Goal: Transaction & Acquisition: Purchase product/service

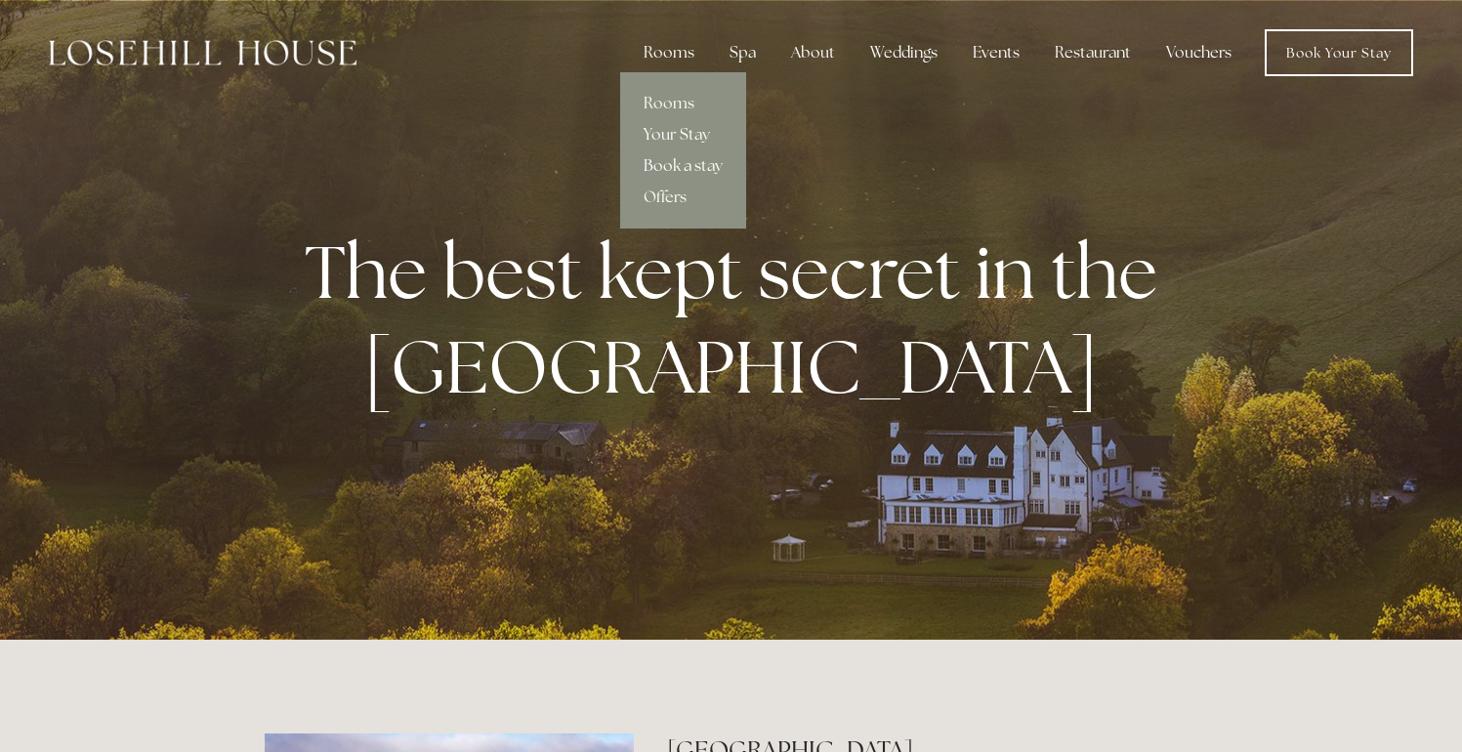
click at [681, 164] on link "Book a stay" at bounding box center [683, 165] width 126 height 31
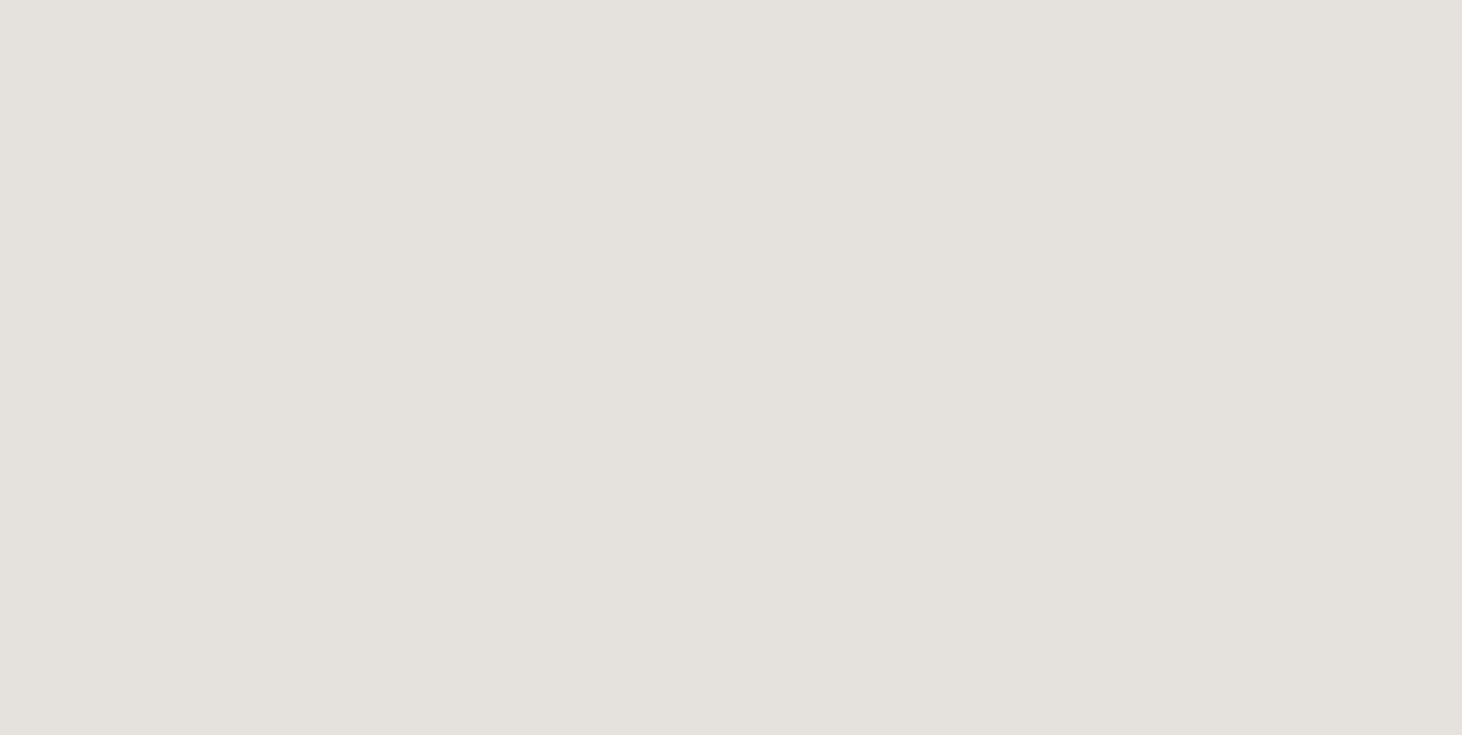
scroll to position [2895, 0]
click at [551, 451] on html "Rooms Rooms Your Stay Book a stay Offers Spa Spa About" at bounding box center [731, 237] width 1462 height 6265
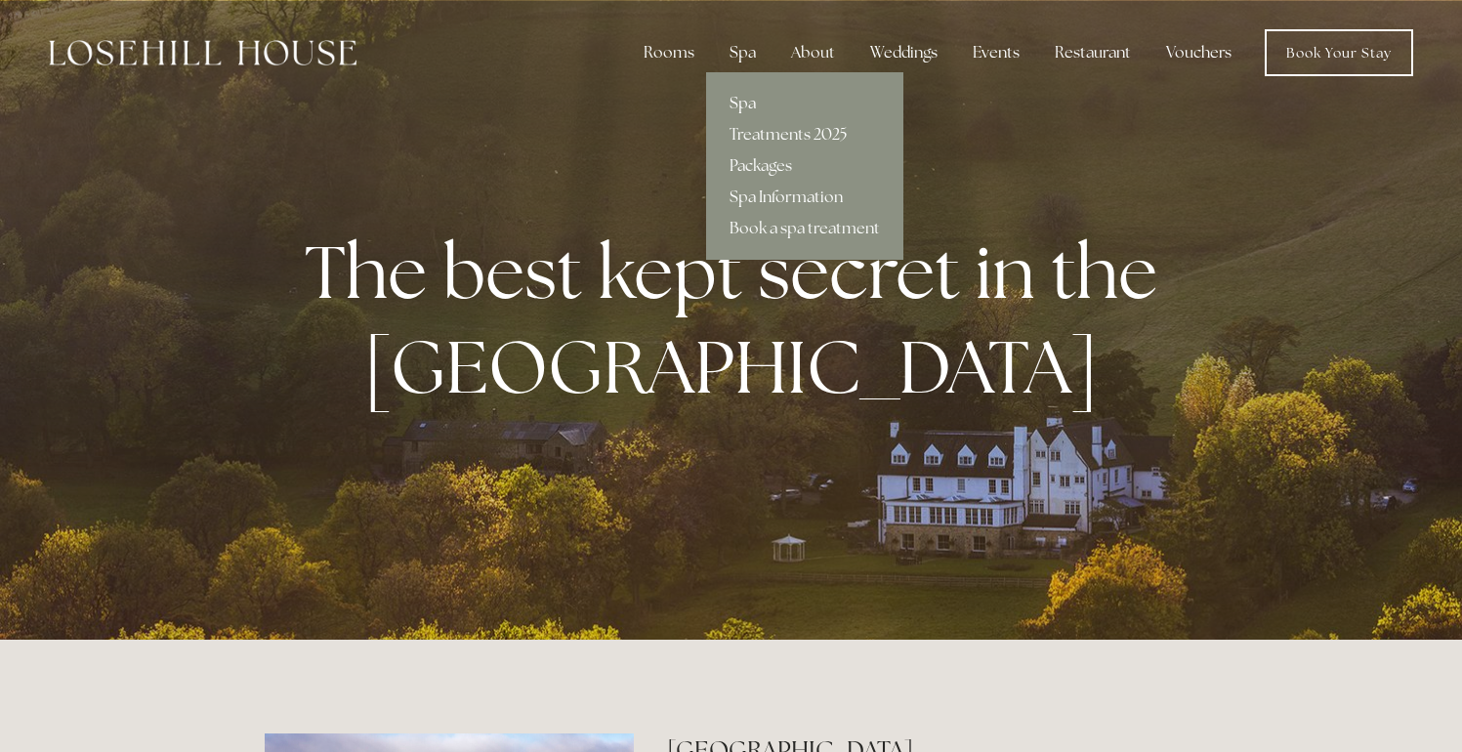
click at [739, 106] on link "Spa" at bounding box center [804, 103] width 197 height 31
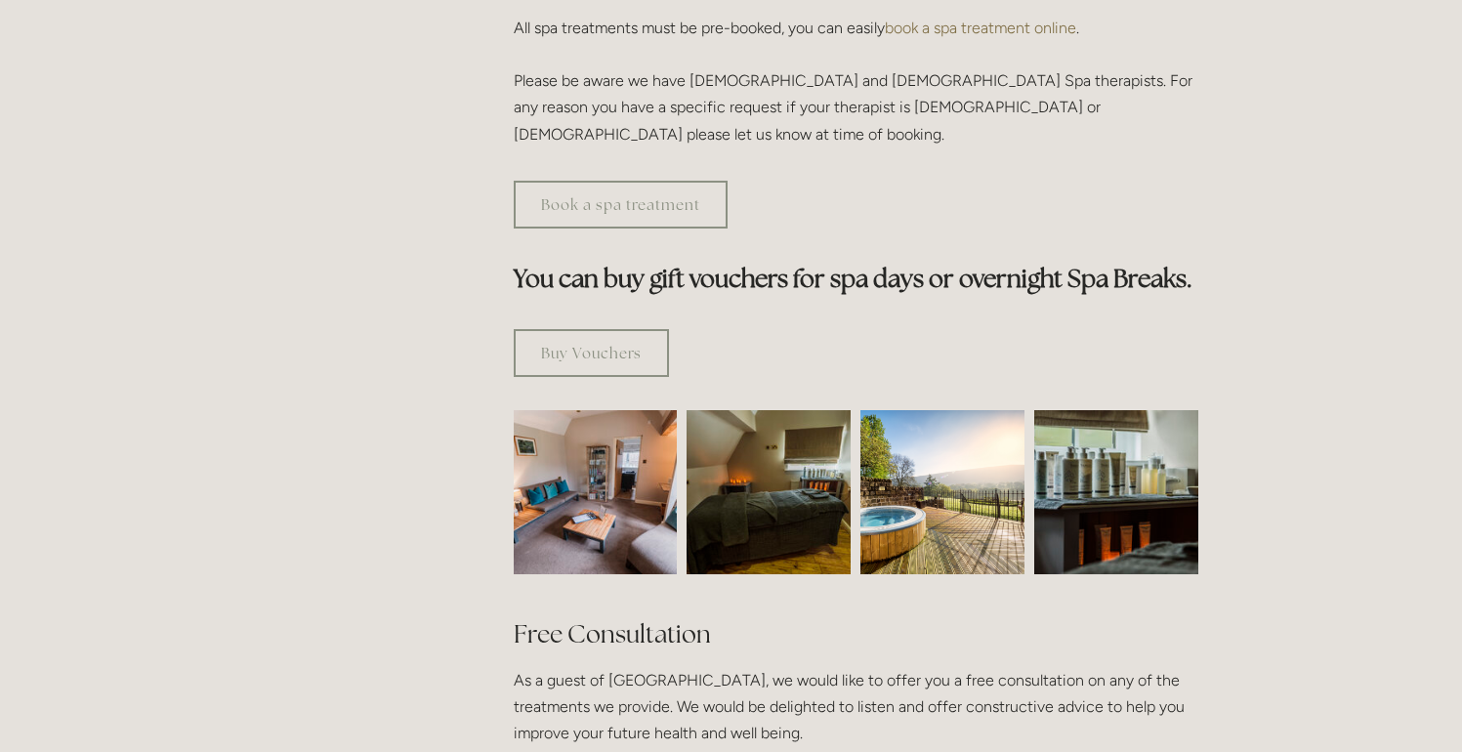
scroll to position [996, 0]
click at [620, 328] on link "Buy Vouchers" at bounding box center [591, 352] width 155 height 48
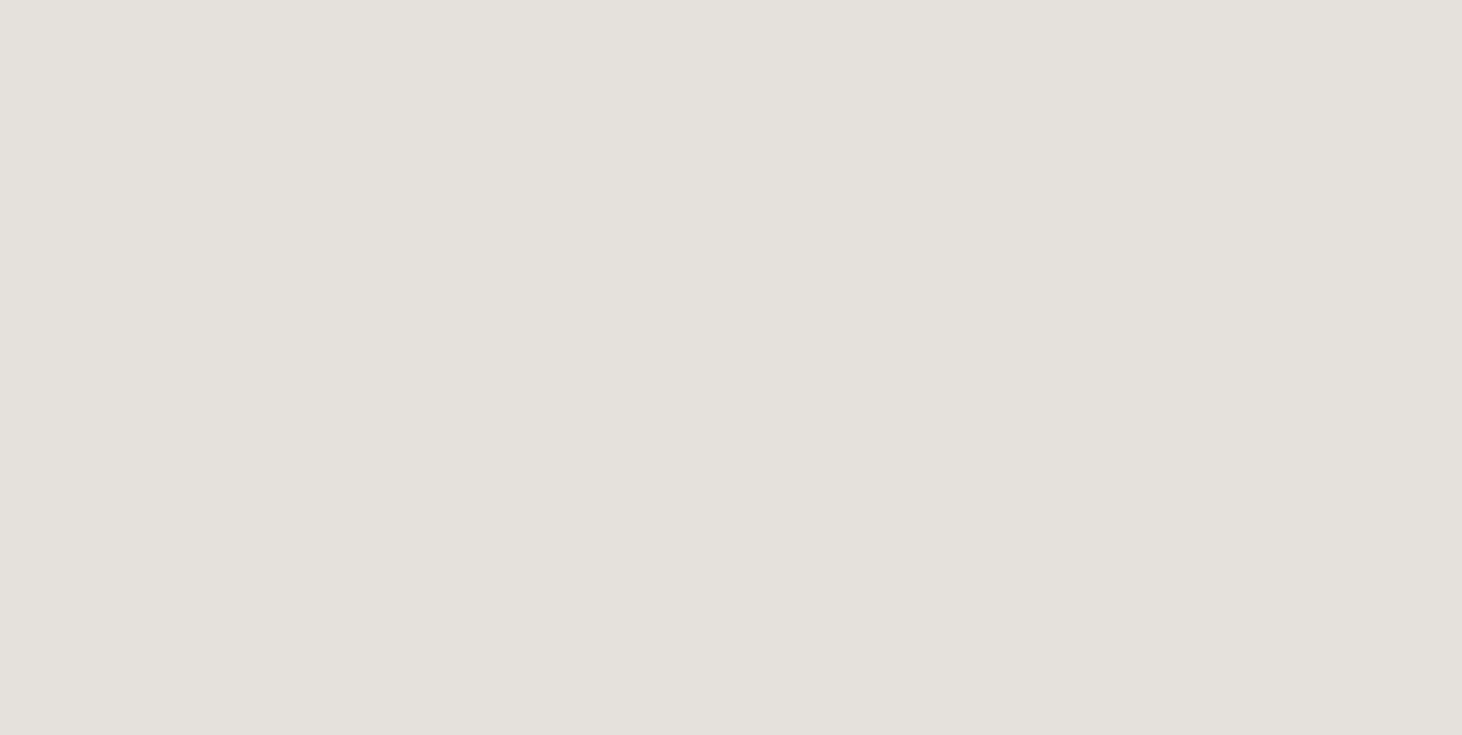
scroll to position [1793, 0]
